Goal: Task Accomplishment & Management: Manage account settings

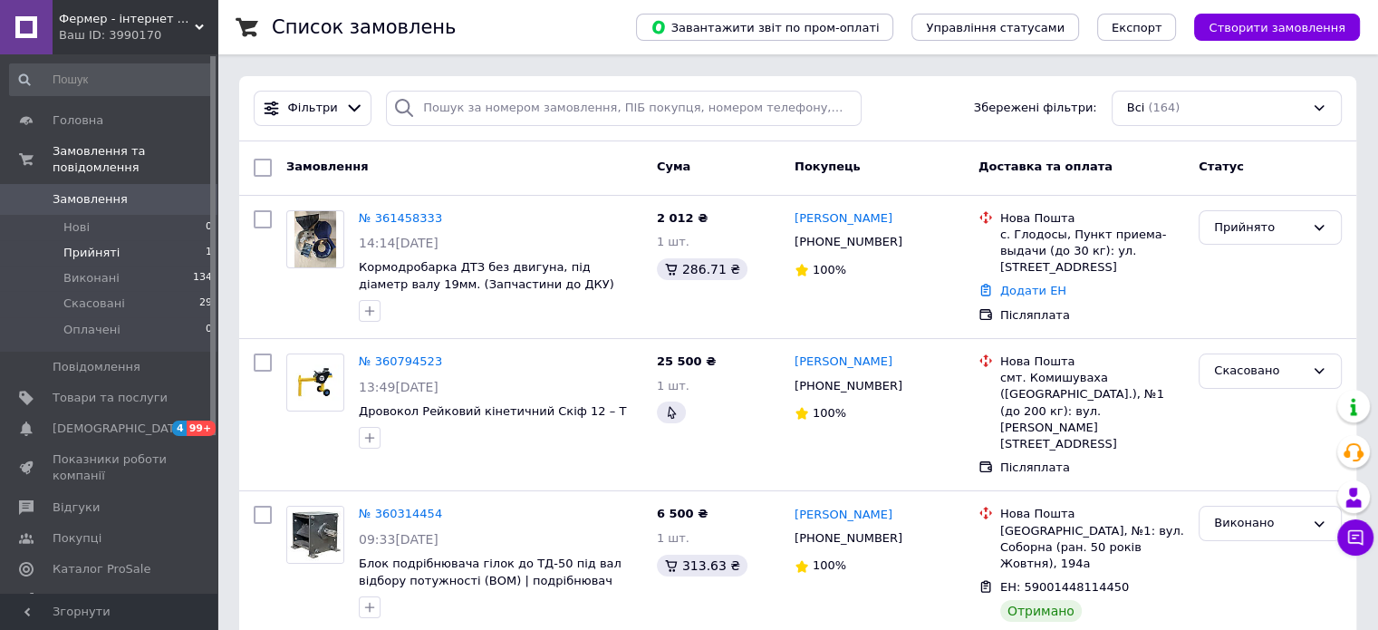
click at [113, 245] on li "Прийняті 1" at bounding box center [111, 252] width 223 height 25
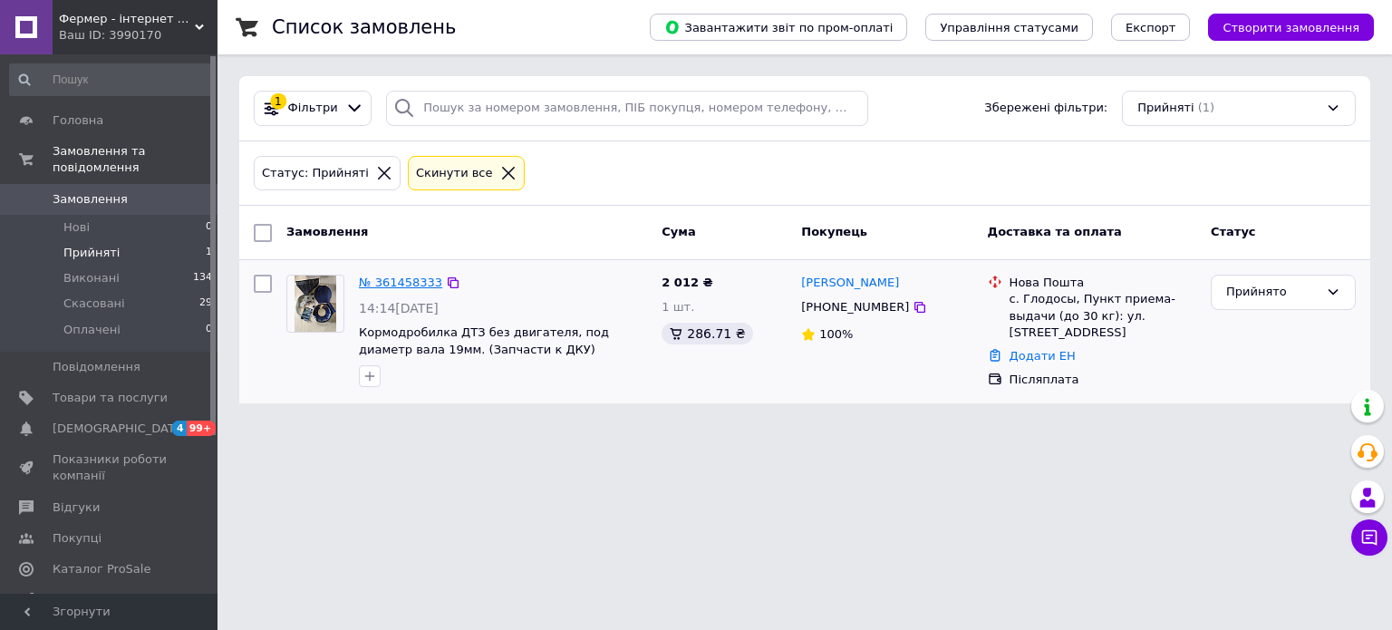
click at [393, 282] on link "№ 361458333" at bounding box center [400, 282] width 83 height 14
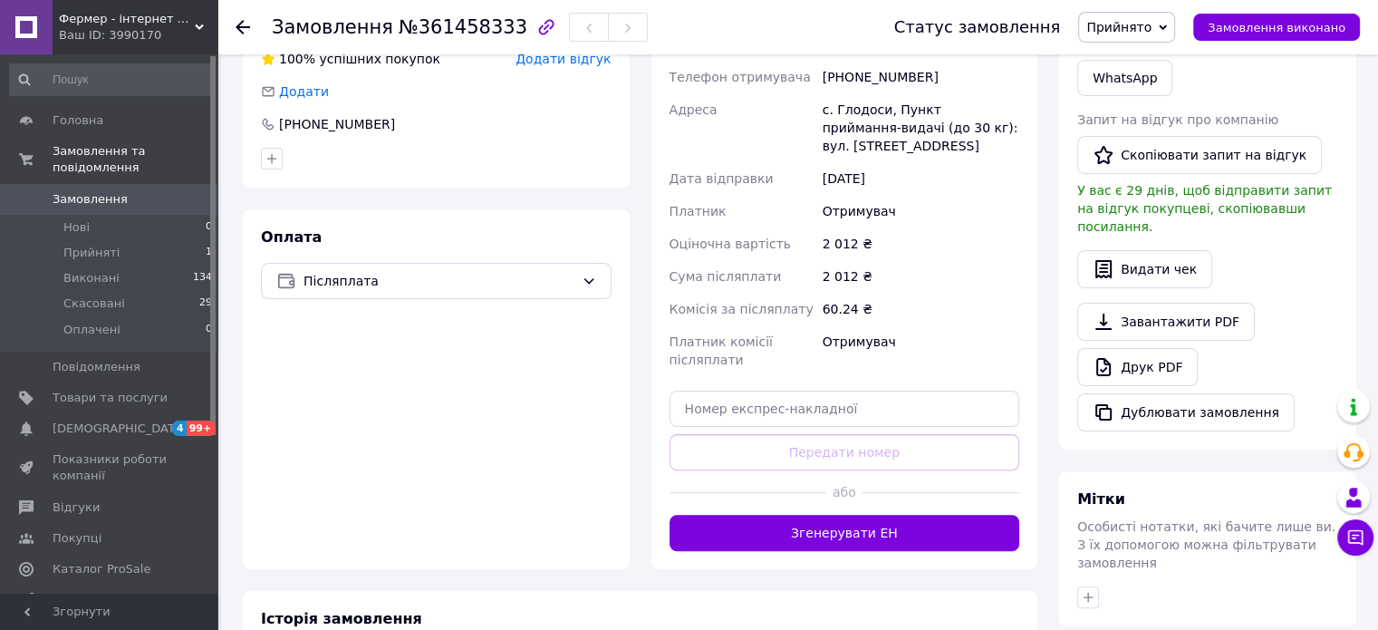
scroll to position [634, 0]
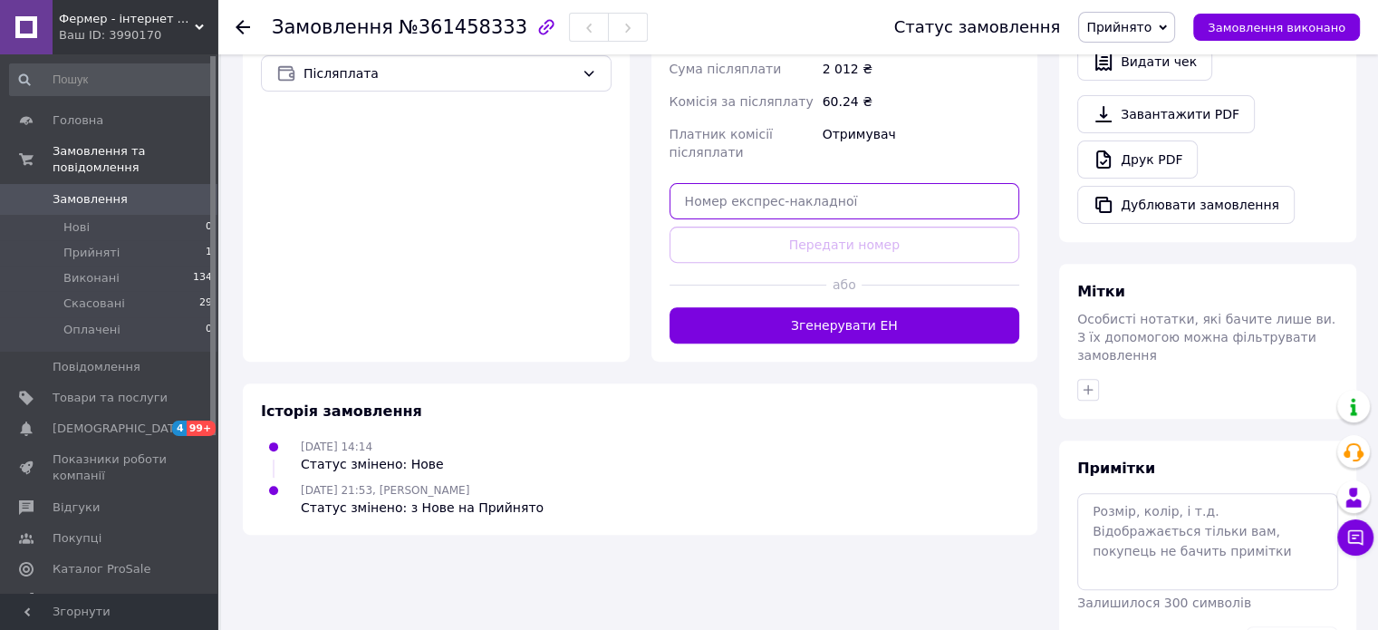
click at [850, 191] on input "text" at bounding box center [845, 201] width 351 height 36
paste input "59001453482880"
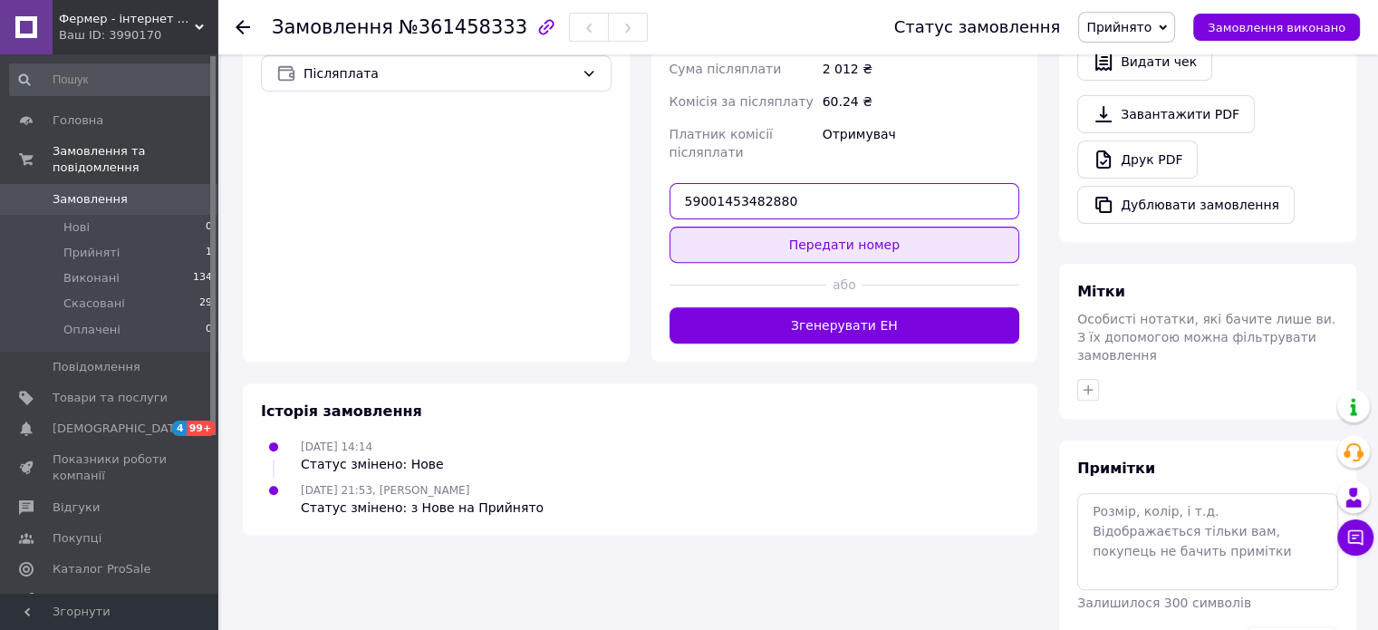
type input "59001453482880"
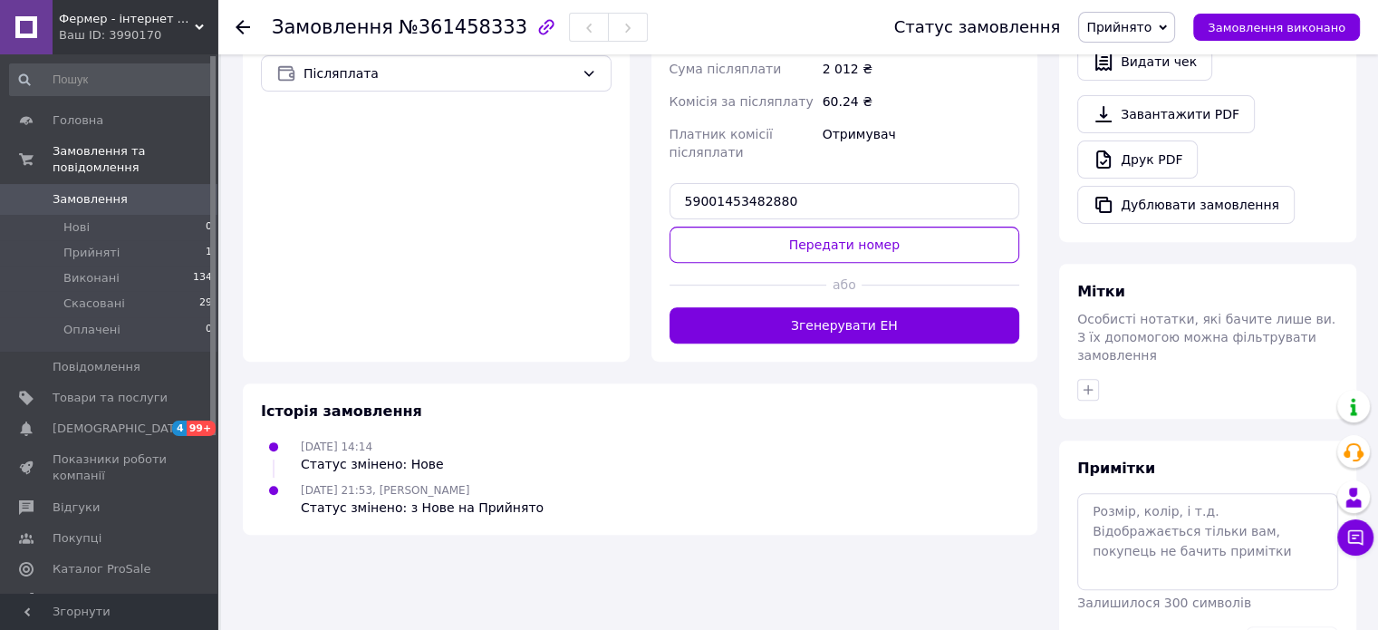
click at [870, 248] on button "Передати номер" at bounding box center [845, 245] width 351 height 36
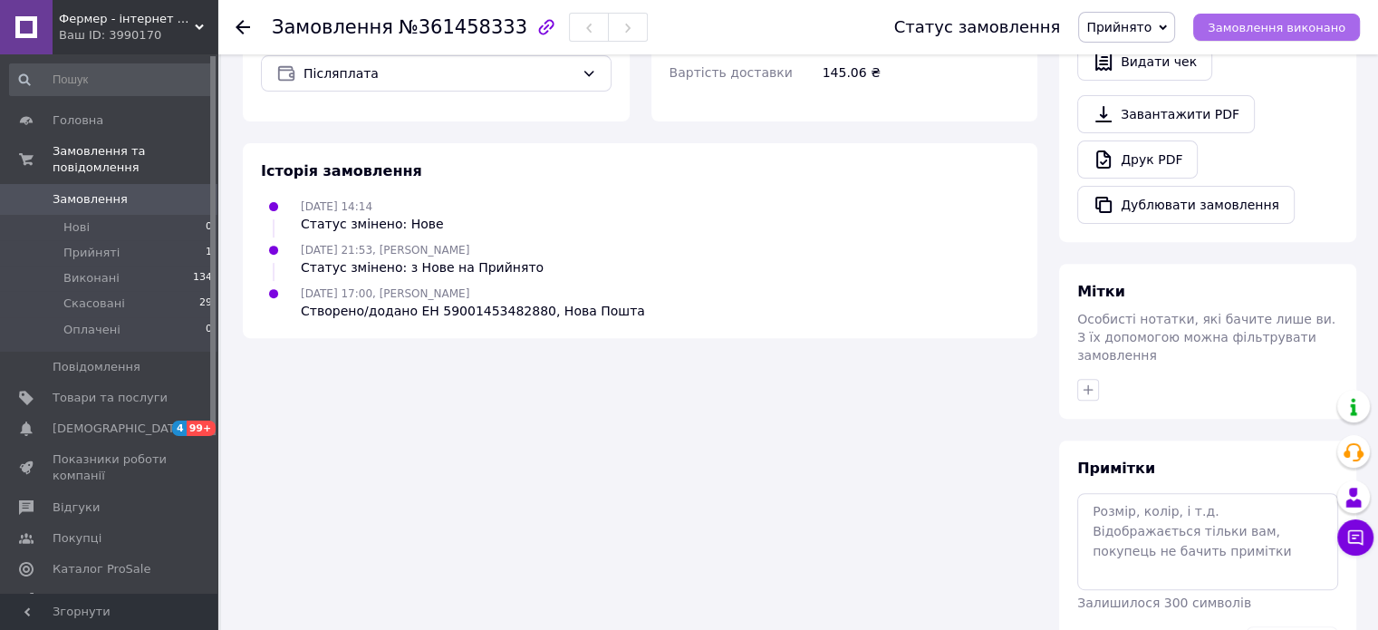
click at [1312, 21] on span "Замовлення виконано" at bounding box center [1277, 28] width 138 height 14
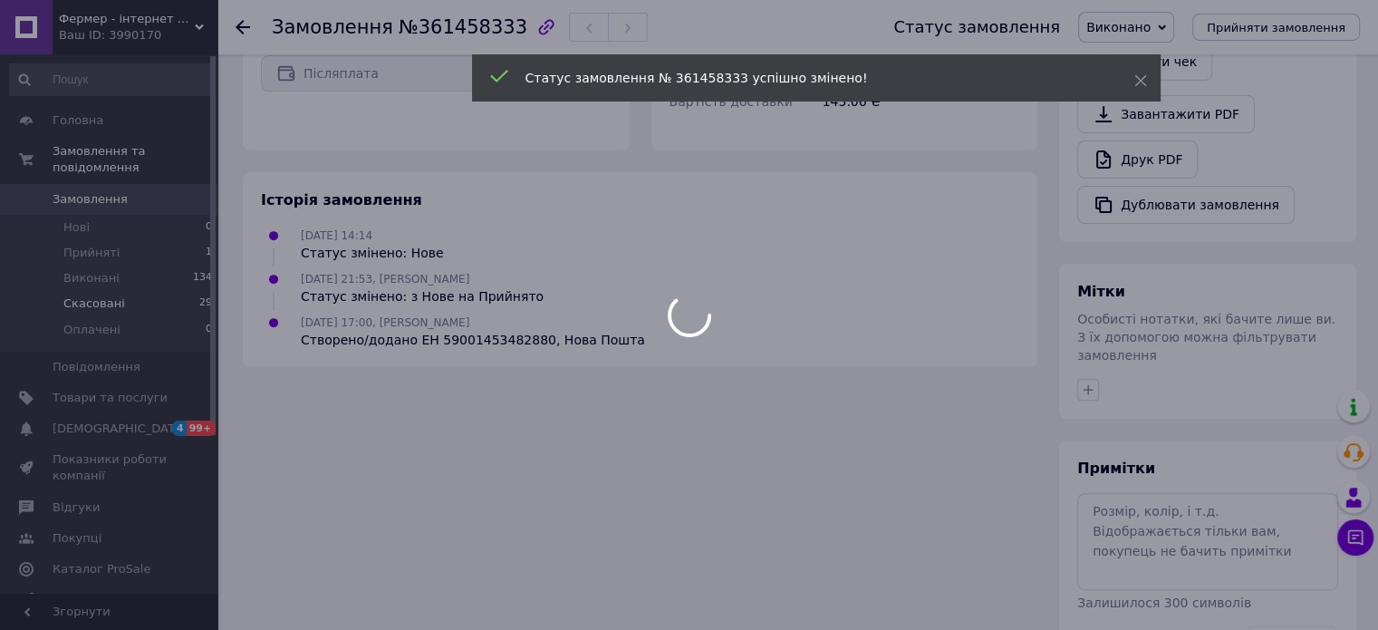
scroll to position [602, 0]
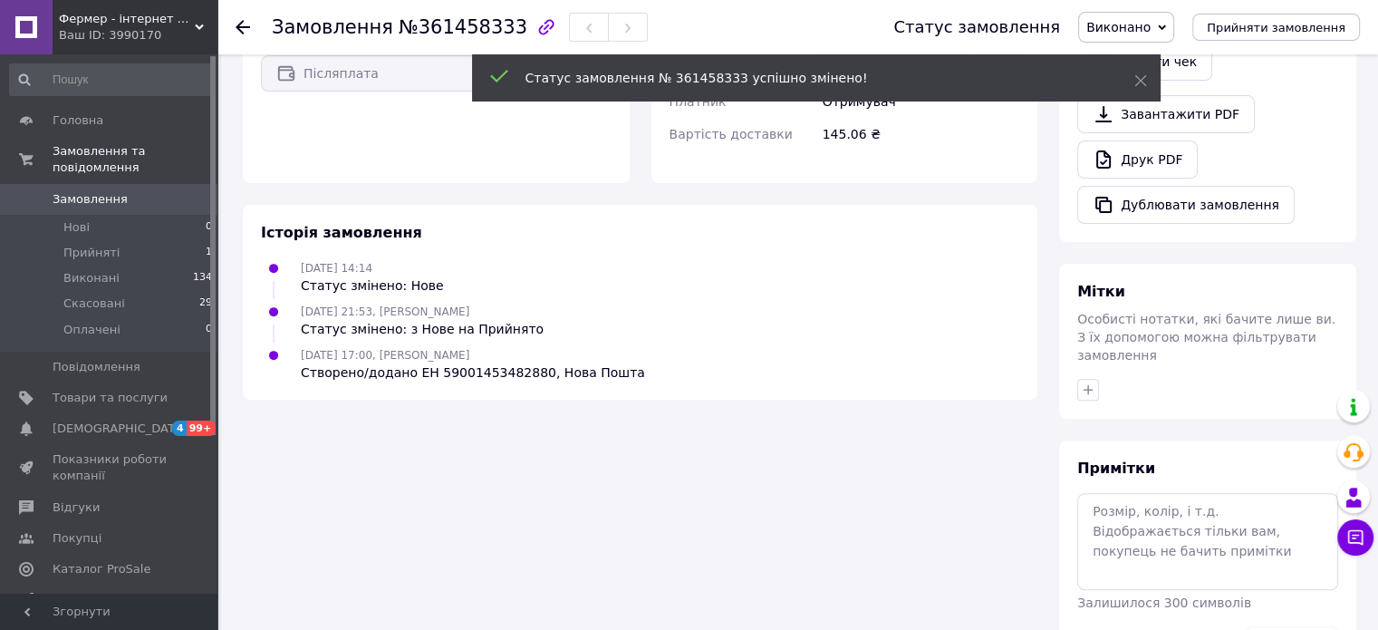
click at [144, 31] on div "Ваш ID: 3990170" at bounding box center [138, 35] width 159 height 16
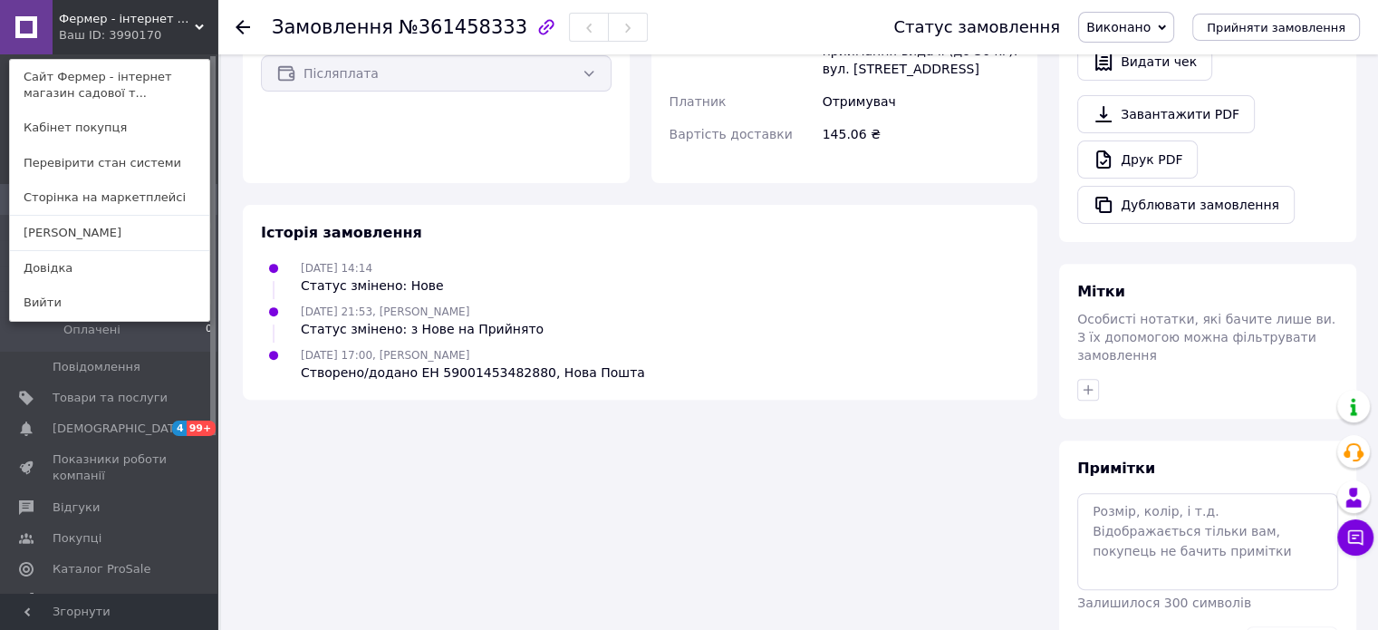
click at [135, 27] on div "Ваш ID: 3990170" at bounding box center [97, 35] width 76 height 16
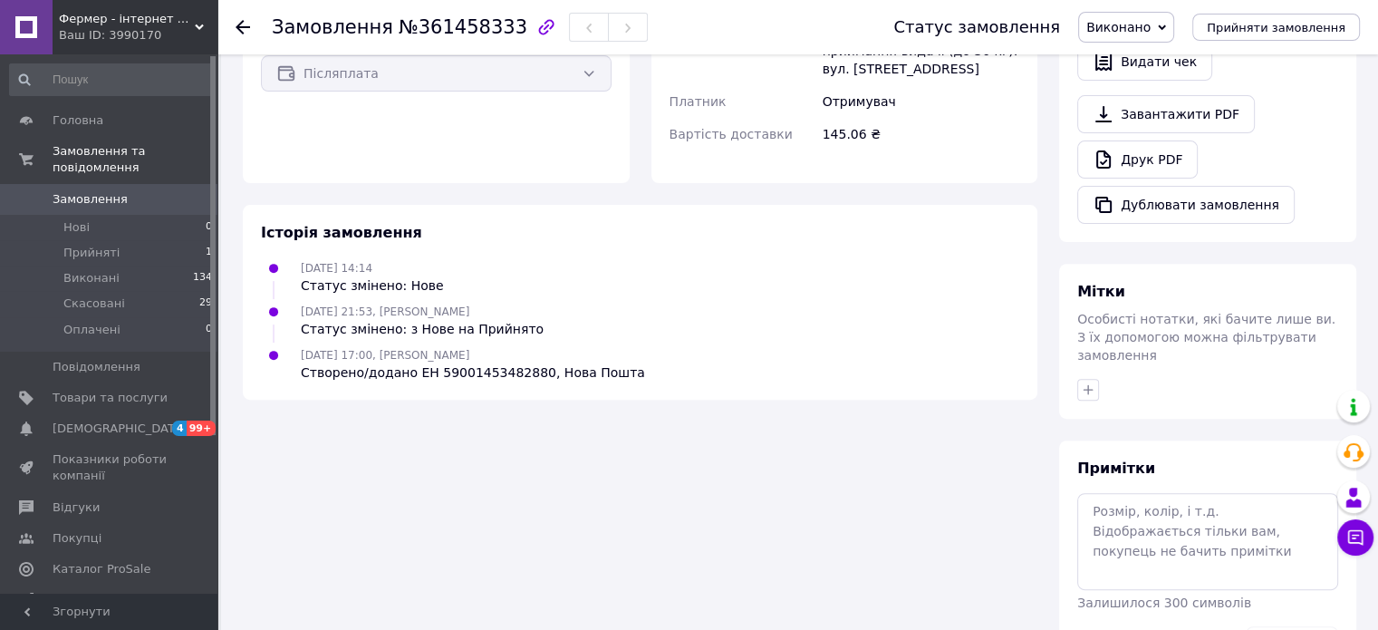
click at [97, 451] on span "Показники роботи компанії" at bounding box center [110, 467] width 115 height 33
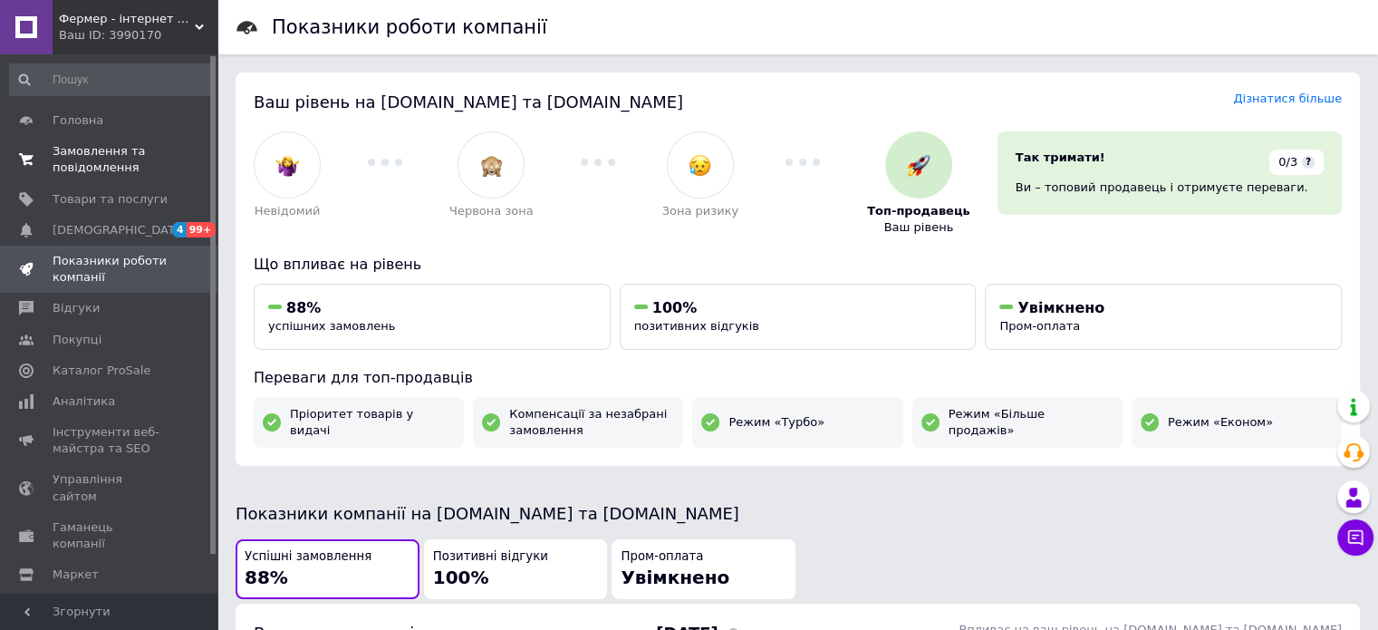
click at [105, 162] on span "Замовлення та повідомлення" at bounding box center [110, 159] width 115 height 33
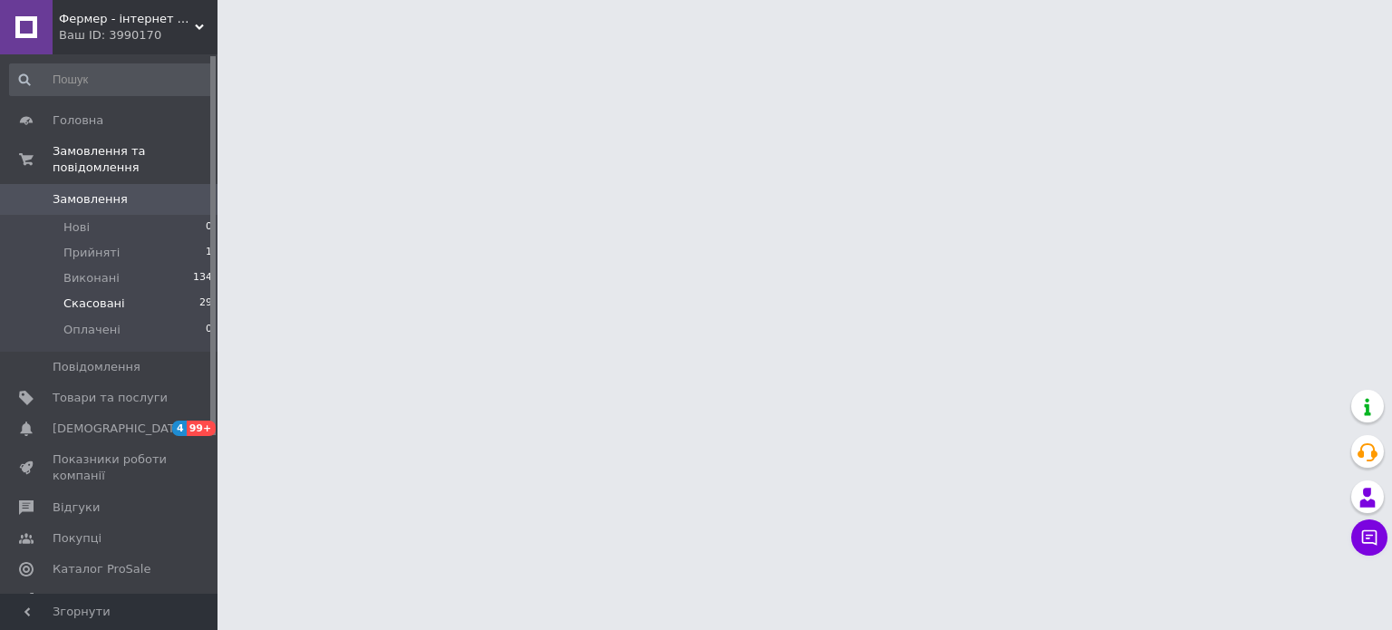
click at [130, 294] on li "Скасовані 29" at bounding box center [111, 303] width 223 height 25
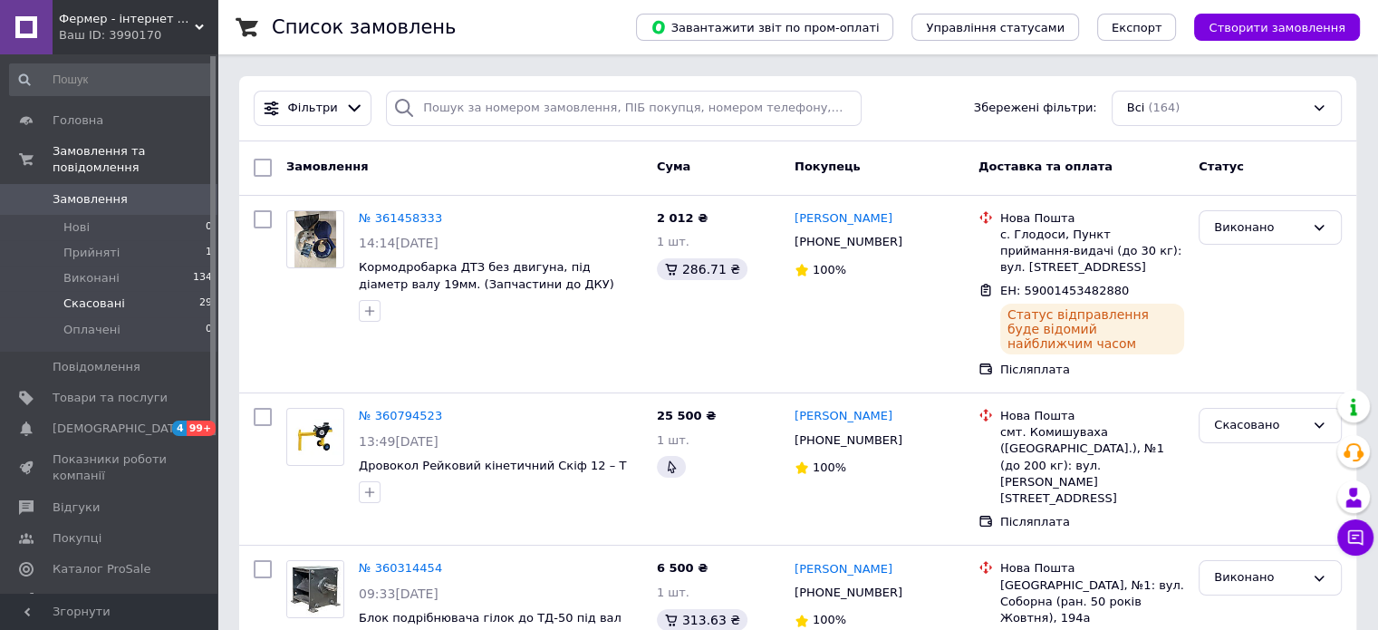
click at [112, 295] on span "Скасовані" at bounding box center [94, 303] width 62 height 16
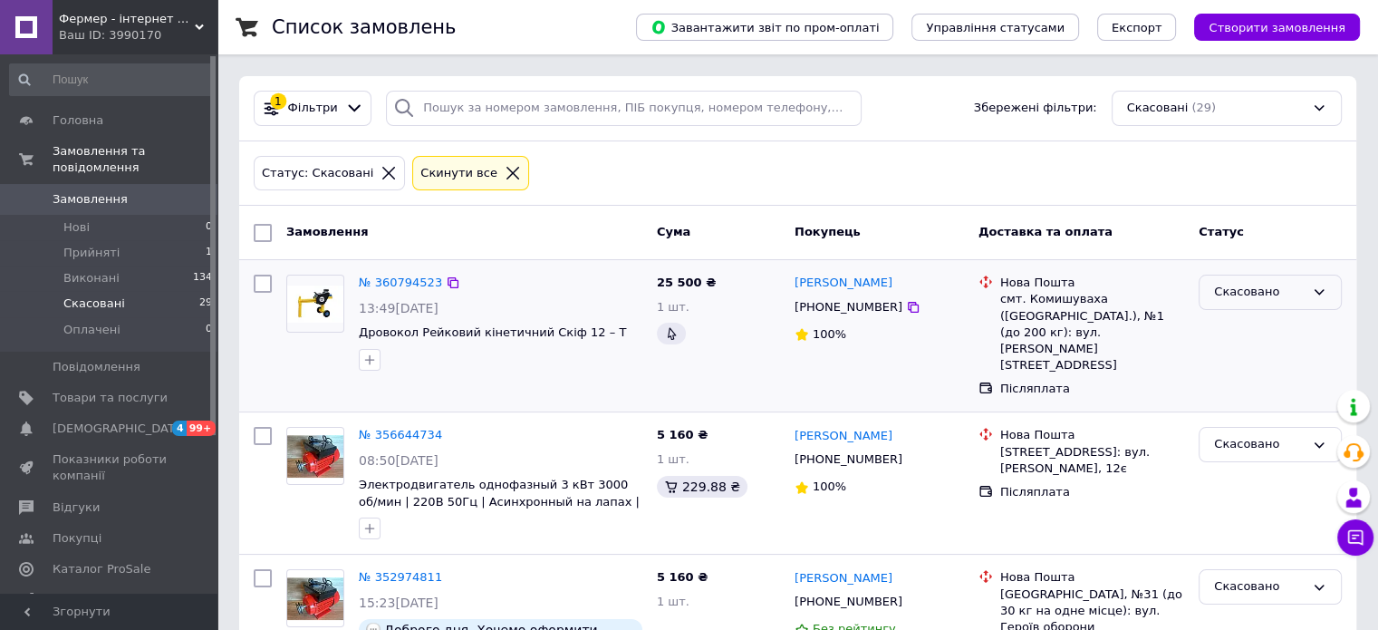
click at [1270, 292] on div "Скасовано" at bounding box center [1259, 292] width 91 height 19
click at [1273, 288] on div "Скасовано" at bounding box center [1259, 292] width 91 height 19
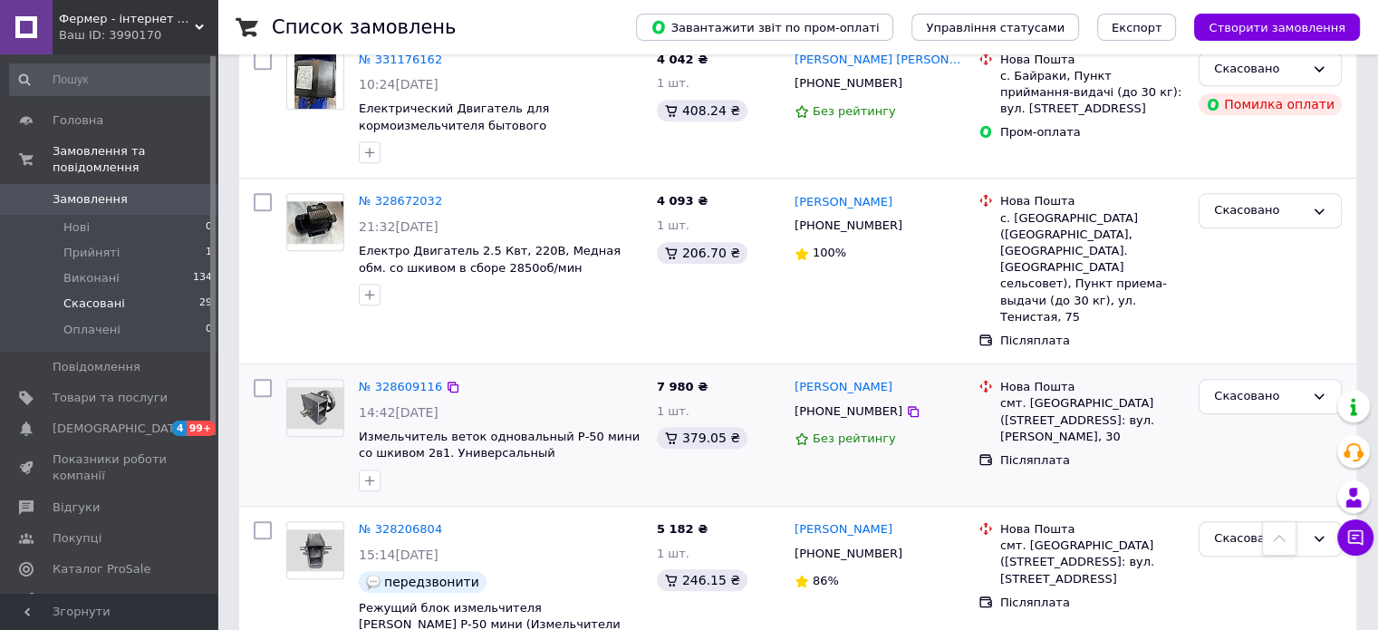
scroll to position [1994, 0]
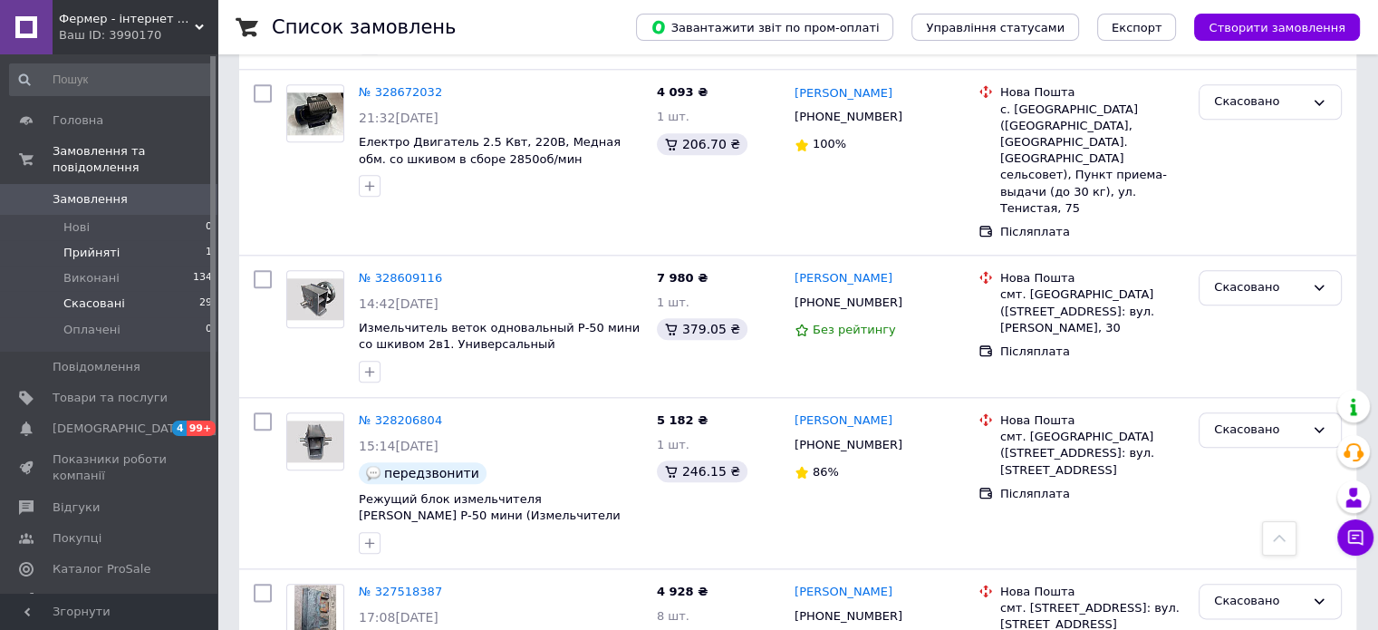
click at [88, 245] on span "Прийняті" at bounding box center [91, 253] width 56 height 16
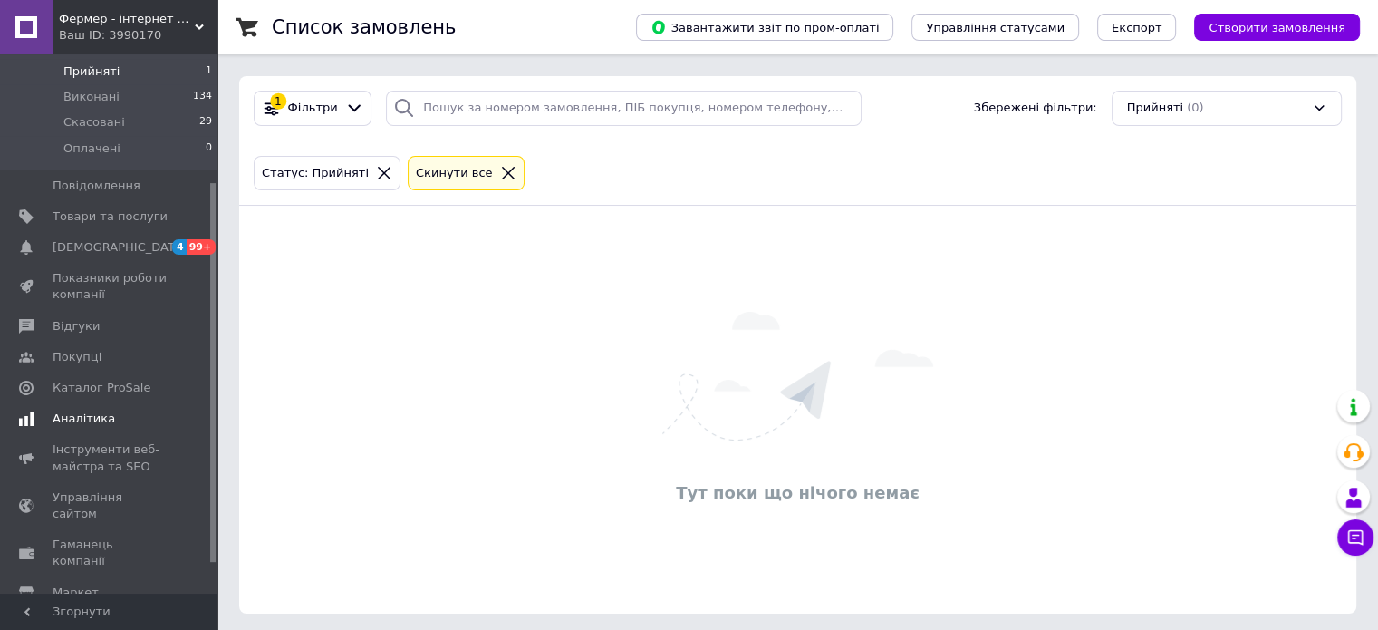
click at [109, 380] on span "Каталог ProSale" at bounding box center [102, 388] width 98 height 16
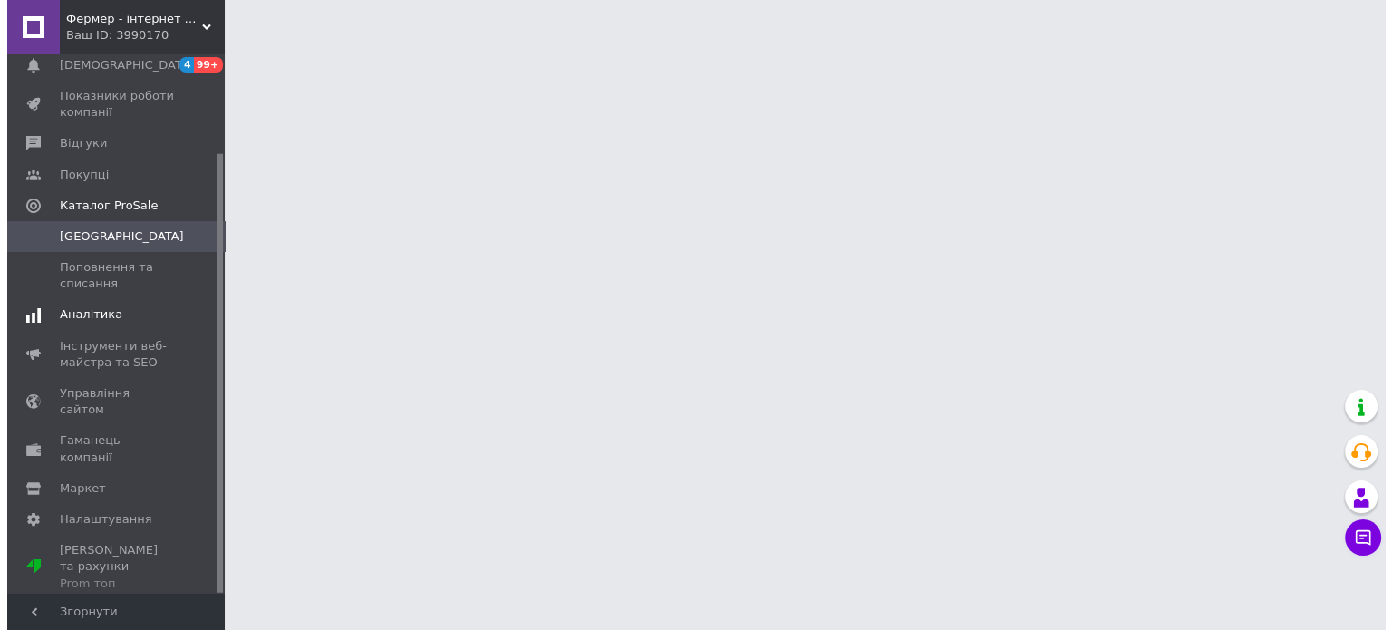
scroll to position [120, 0]
